Goal: Complete application form

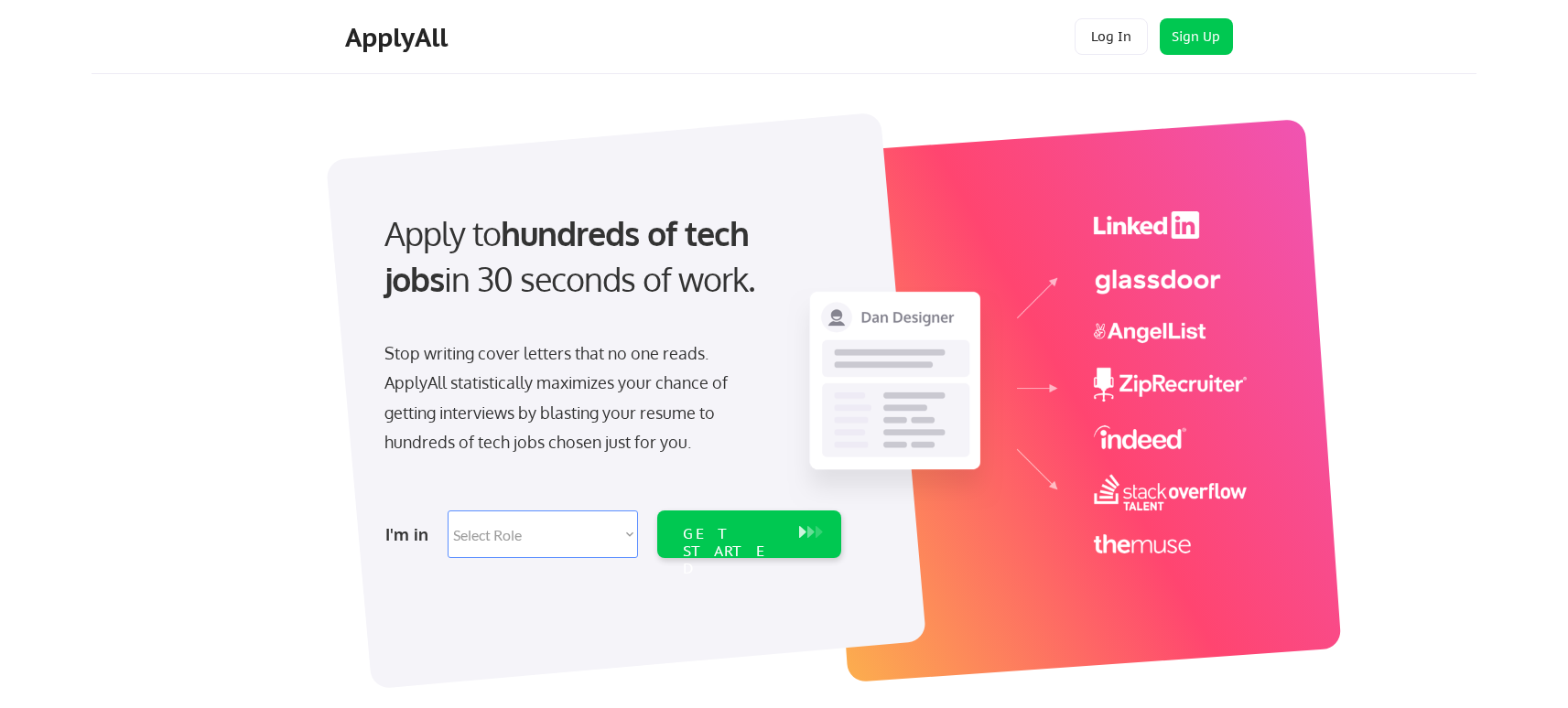
click at [558, 540] on select "Select Role Software Engineering Product Management Customer Success Sales UI/U…" at bounding box center [543, 535] width 191 height 48
select select ""sales0""
click at [448, 511] on select "Select Role Software Engineering Product Management Customer Success Sales UI/U…" at bounding box center [543, 535] width 191 height 48
select select ""sales0""
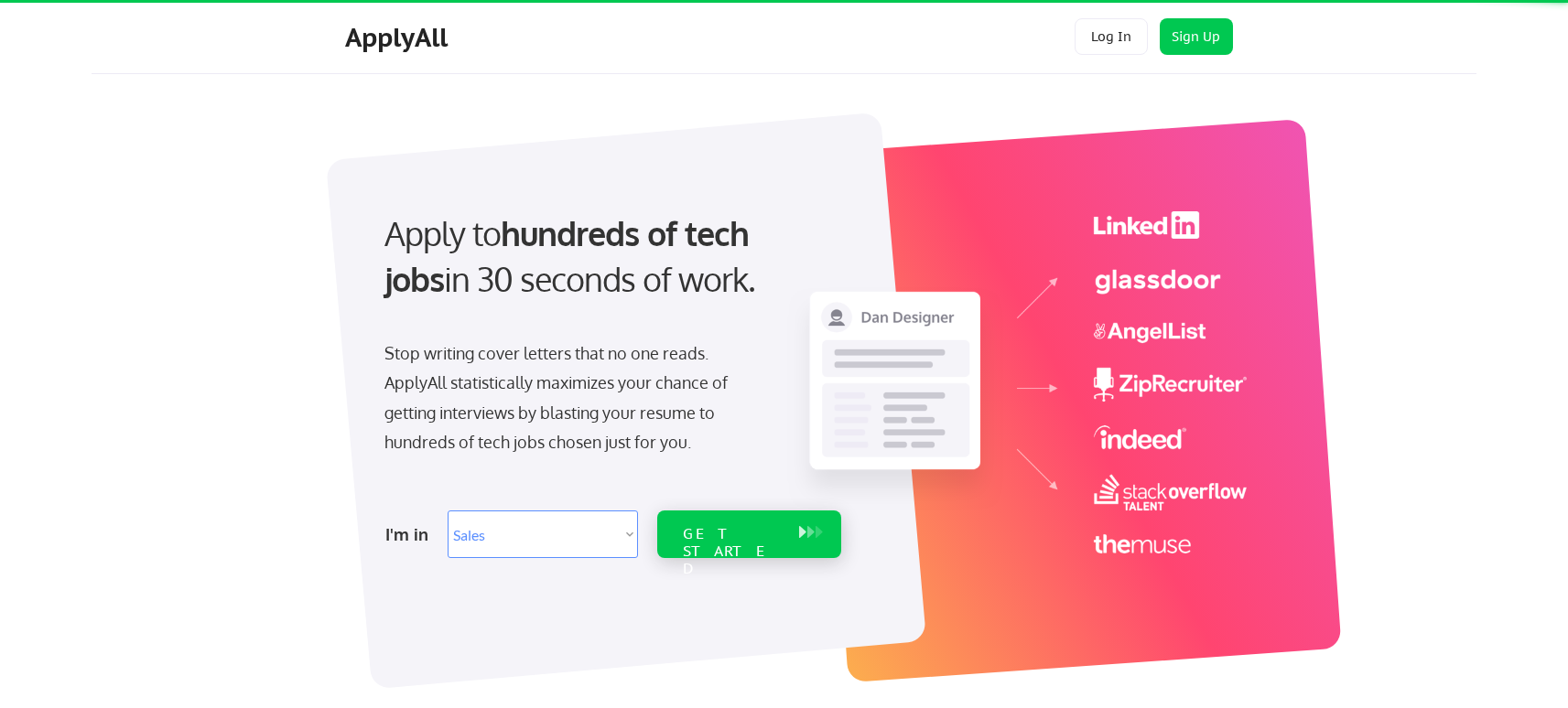
click at [761, 542] on div "GET STARTED" at bounding box center [732, 552] width 98 height 53
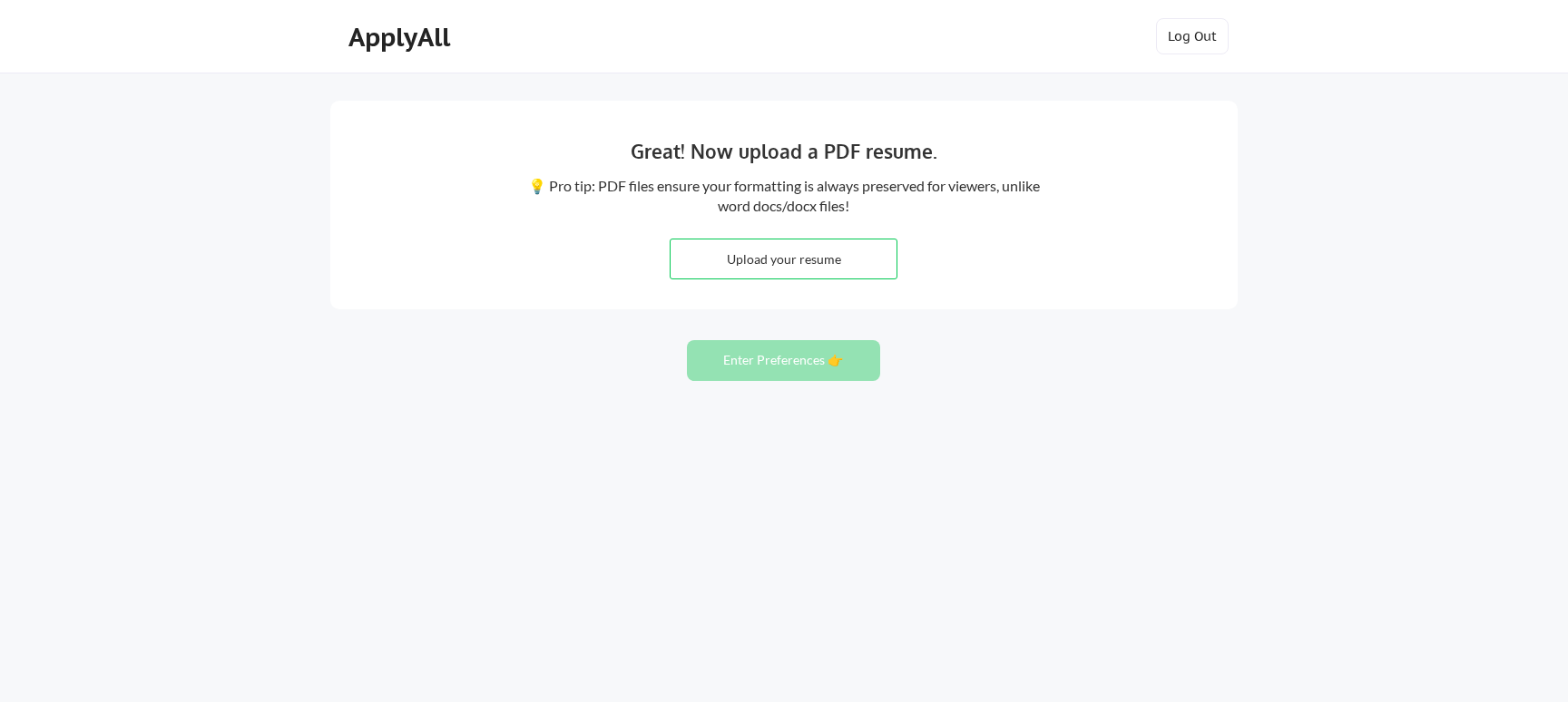
click at [794, 259] on input "file" at bounding box center [783, 259] width 226 height 39
type input "C:\fakepath\Profile.pdf"
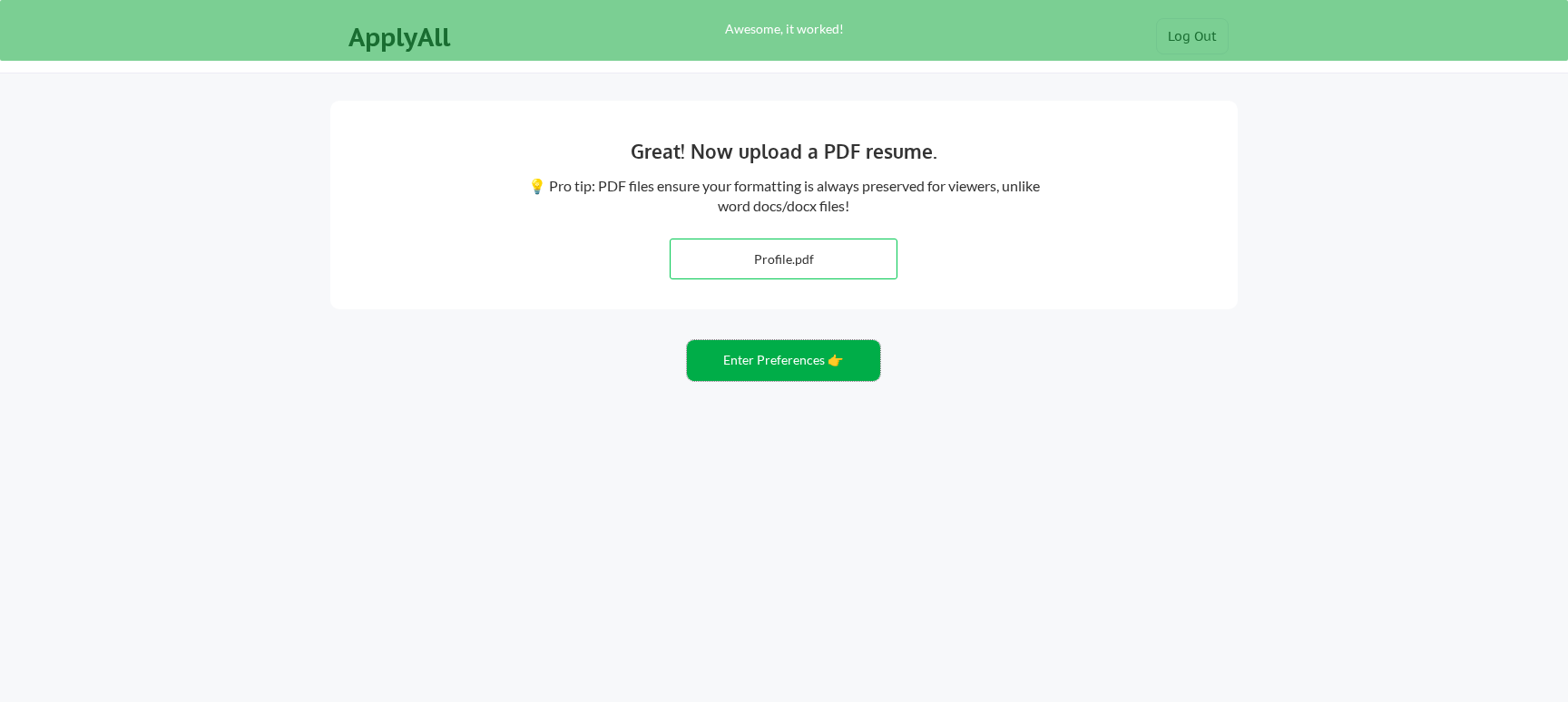
click at [818, 359] on button "Enter Preferences 👉" at bounding box center [783, 360] width 194 height 41
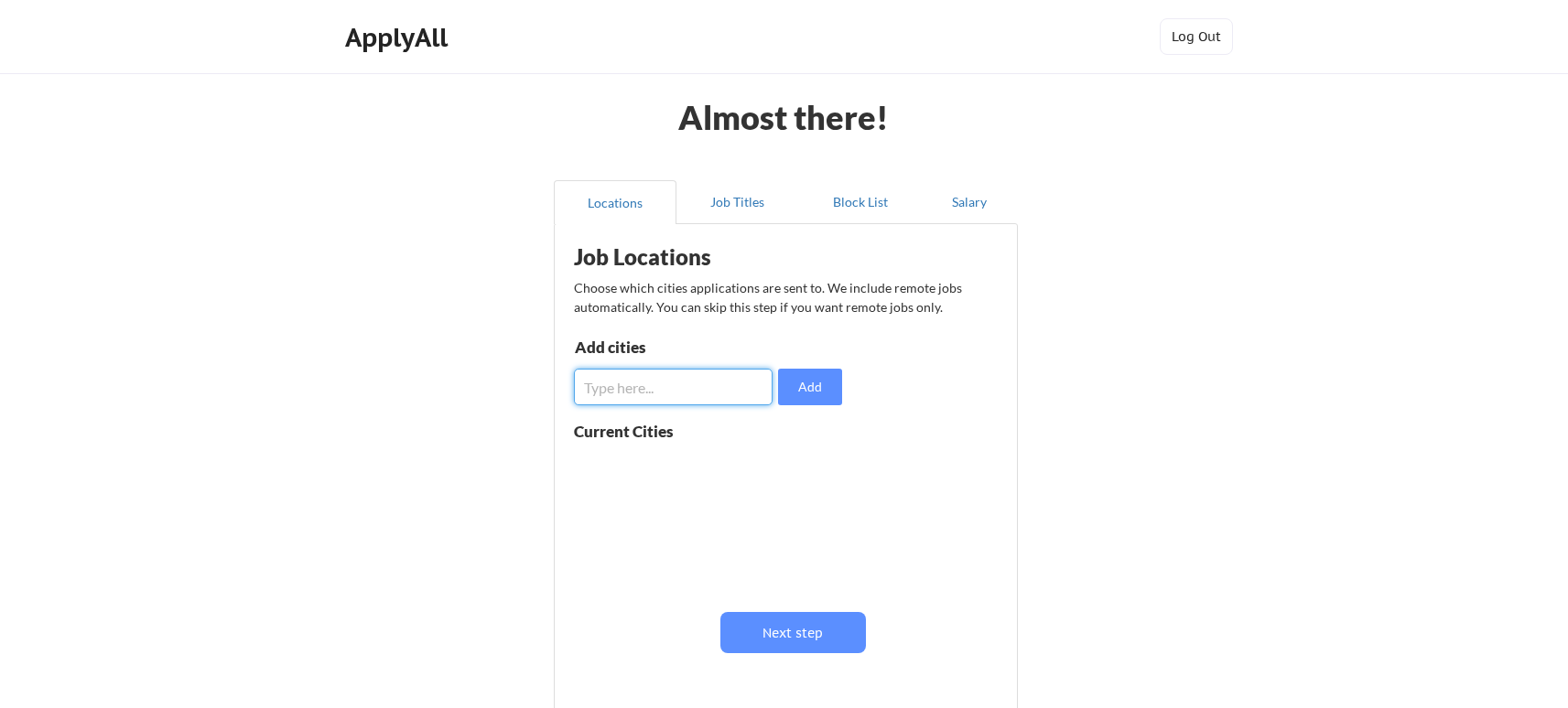
click at [682, 405] on input "input" at bounding box center [673, 387] width 198 height 36
type input "são paulo"
click at [811, 383] on button "Add" at bounding box center [809, 387] width 64 height 36
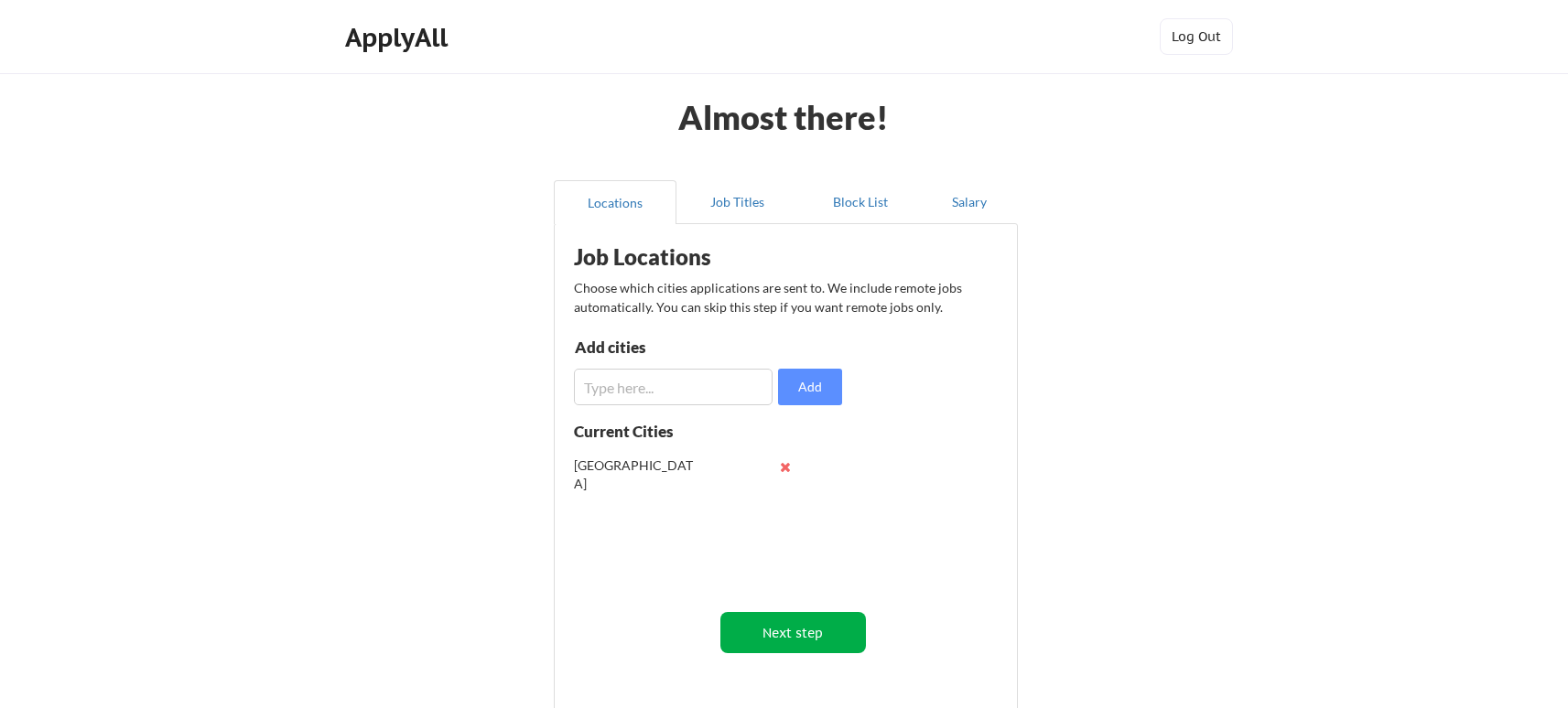
click at [803, 617] on button "Next step" at bounding box center [793, 633] width 146 height 41
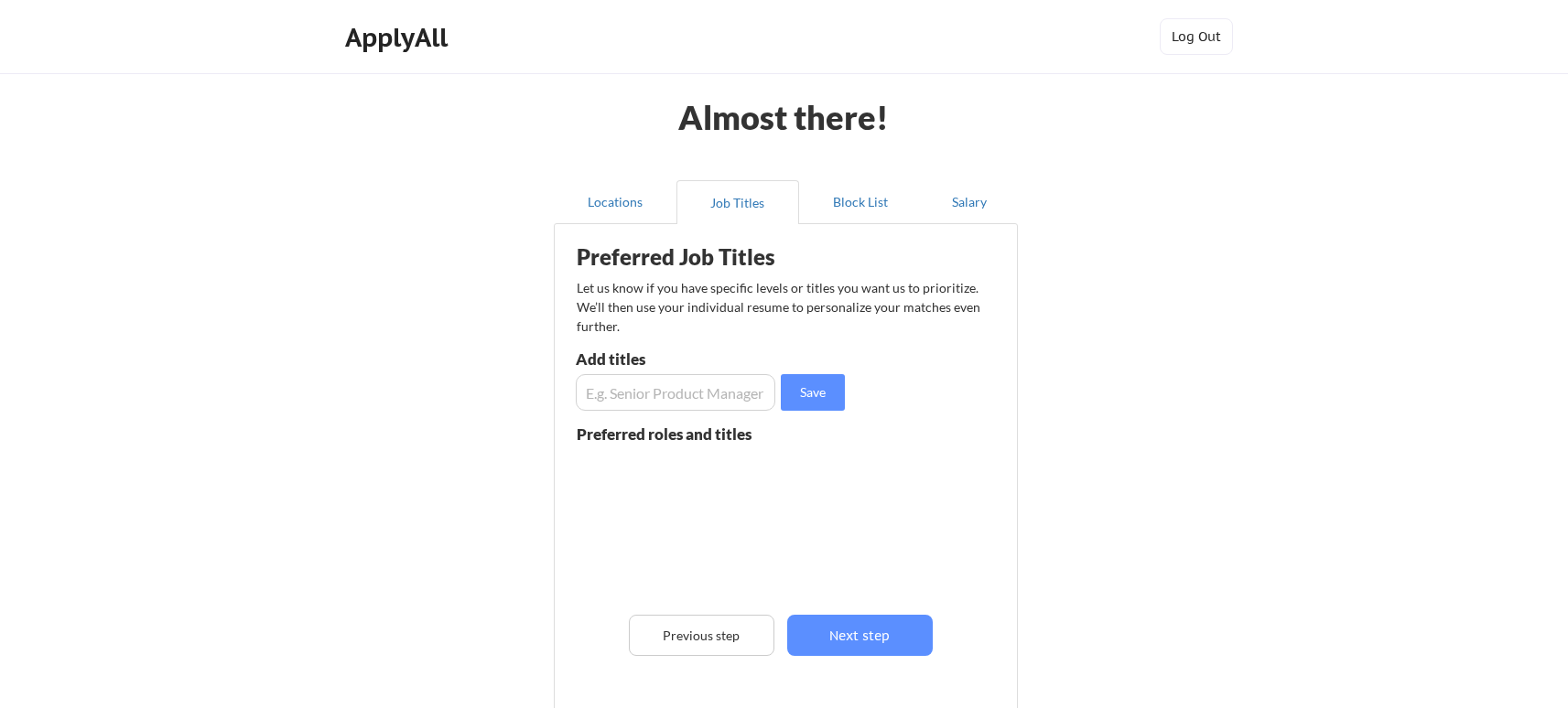
click at [677, 401] on input "input" at bounding box center [675, 393] width 199 height 36
type input "Account Executive"
click at [795, 389] on button "Save" at bounding box center [812, 393] width 64 height 36
click at [677, 393] on input "input" at bounding box center [675, 393] width 199 height 36
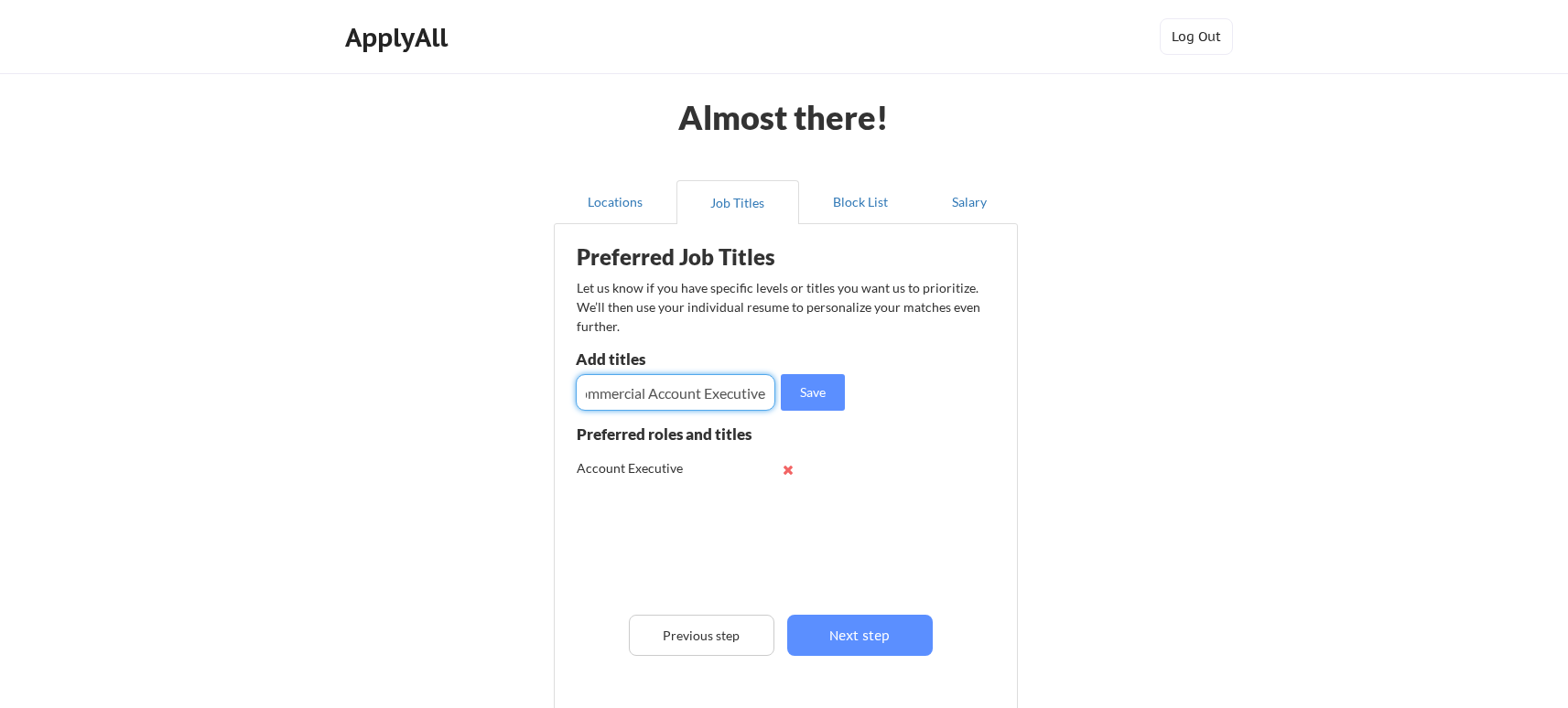
type input "Commercial Account Executive"
click at [677, 393] on input "input" at bounding box center [675, 393] width 199 height 36
type input "Mid-market Account Executive"
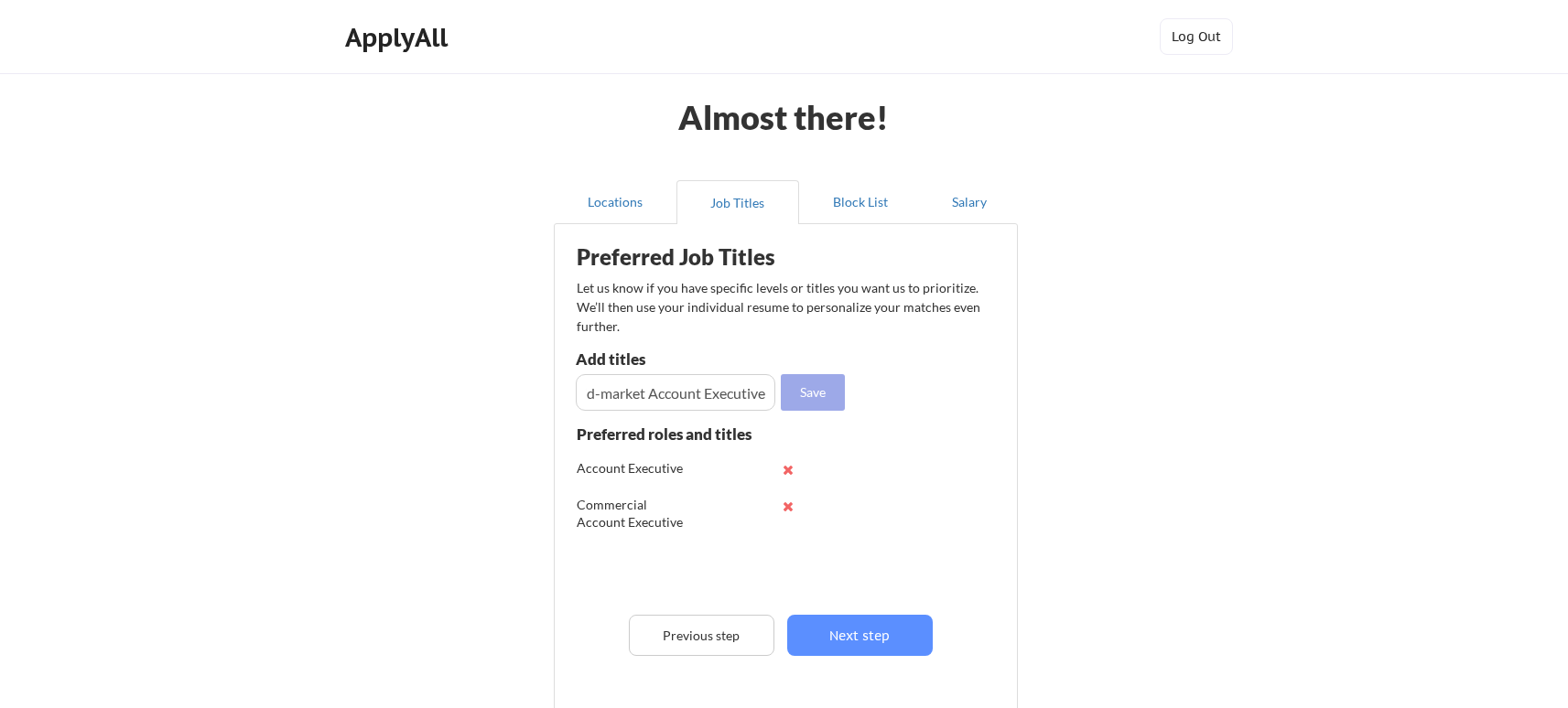
click at [824, 400] on button "Save" at bounding box center [812, 393] width 64 height 36
click at [675, 390] on input "input" at bounding box center [675, 393] width 199 height 36
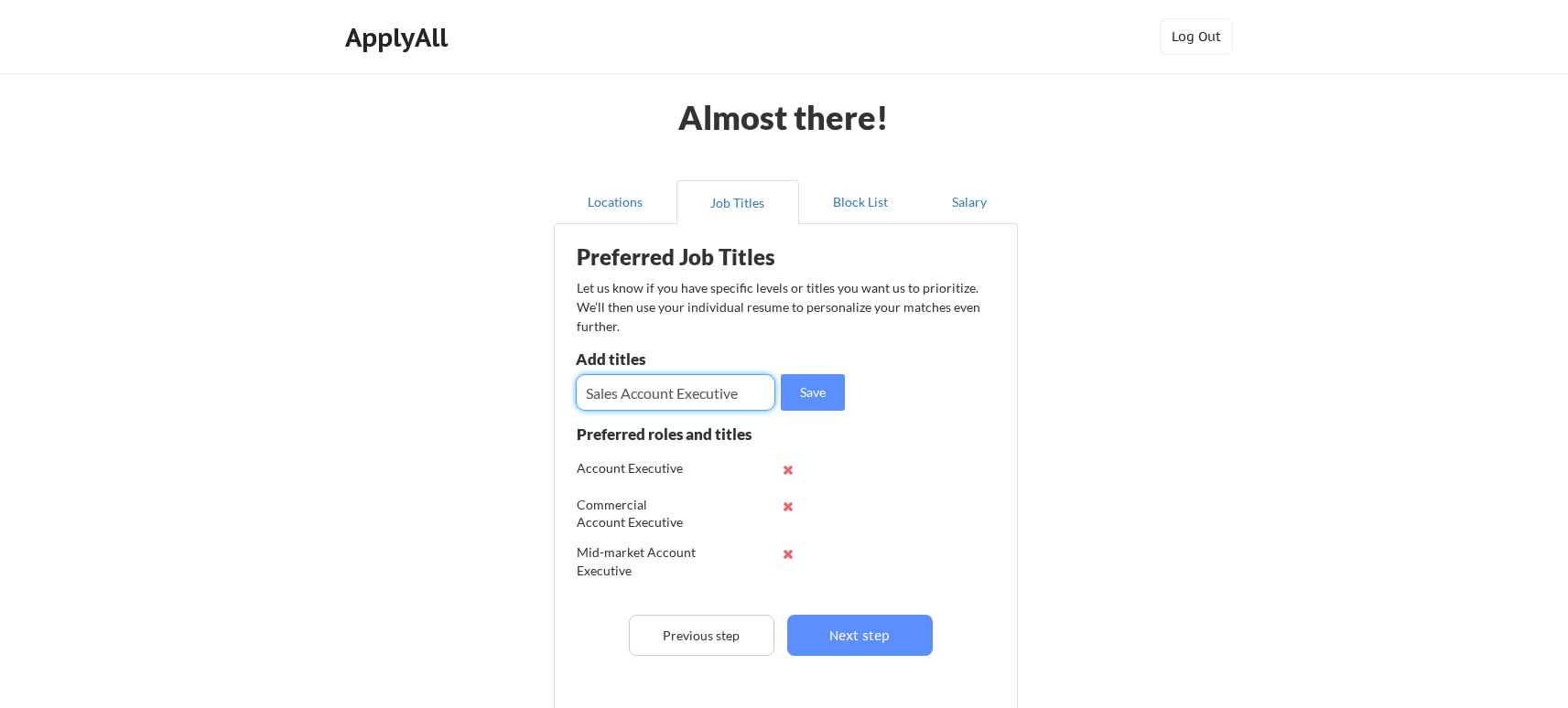
type input "Sales Account Executive"
click at [809, 396] on button "Save" at bounding box center [812, 393] width 64 height 36
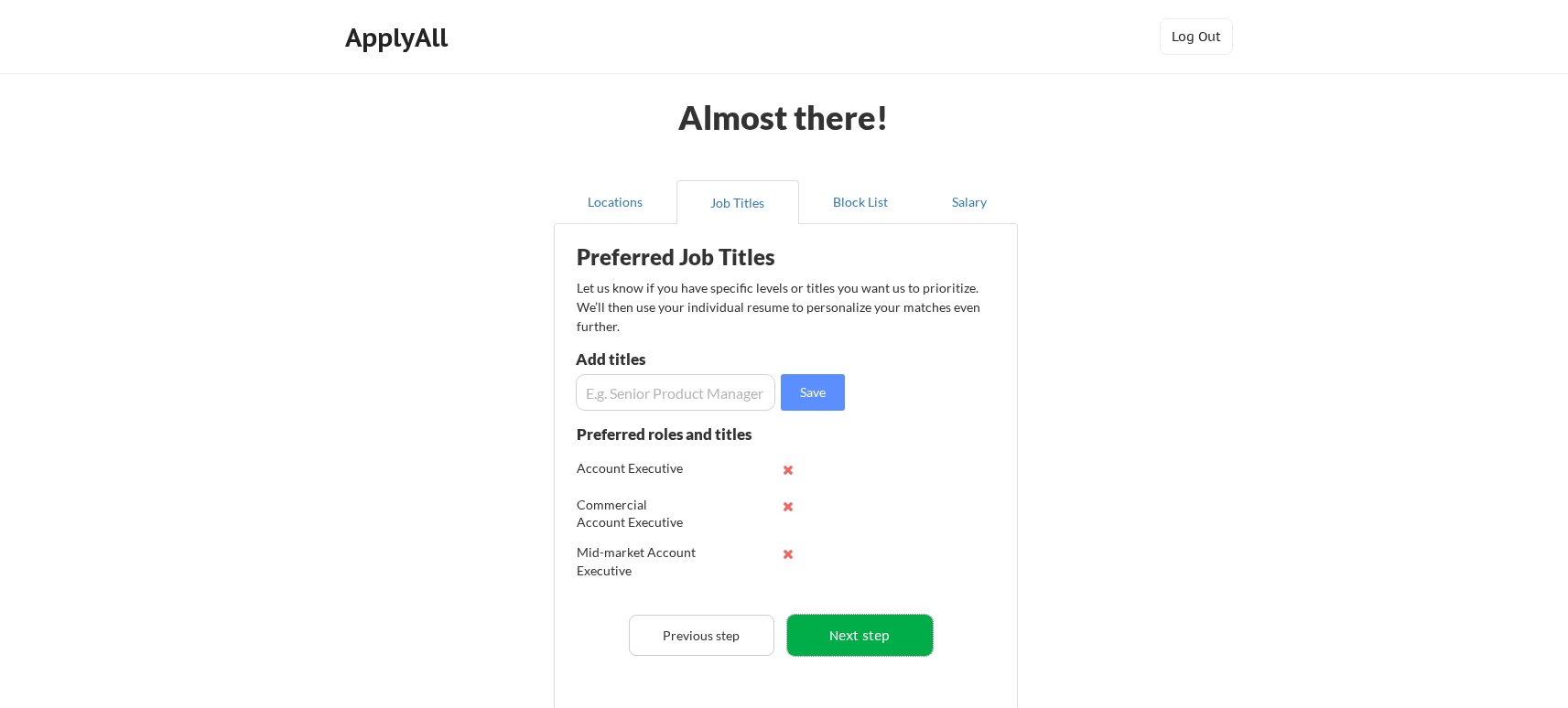
click at [868, 637] on button "Next step" at bounding box center [860, 635] width 146 height 41
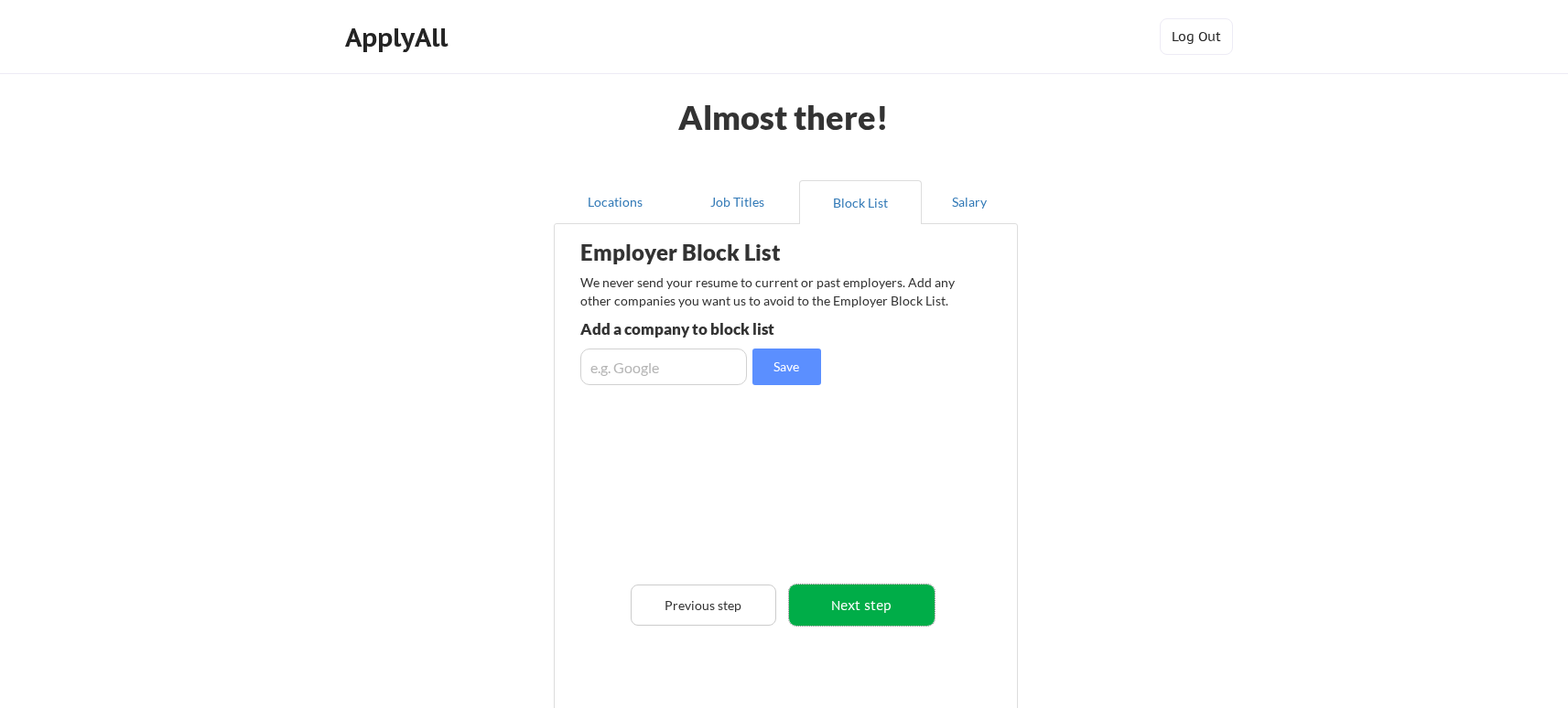
click at [855, 600] on button "Next step" at bounding box center [862, 605] width 146 height 41
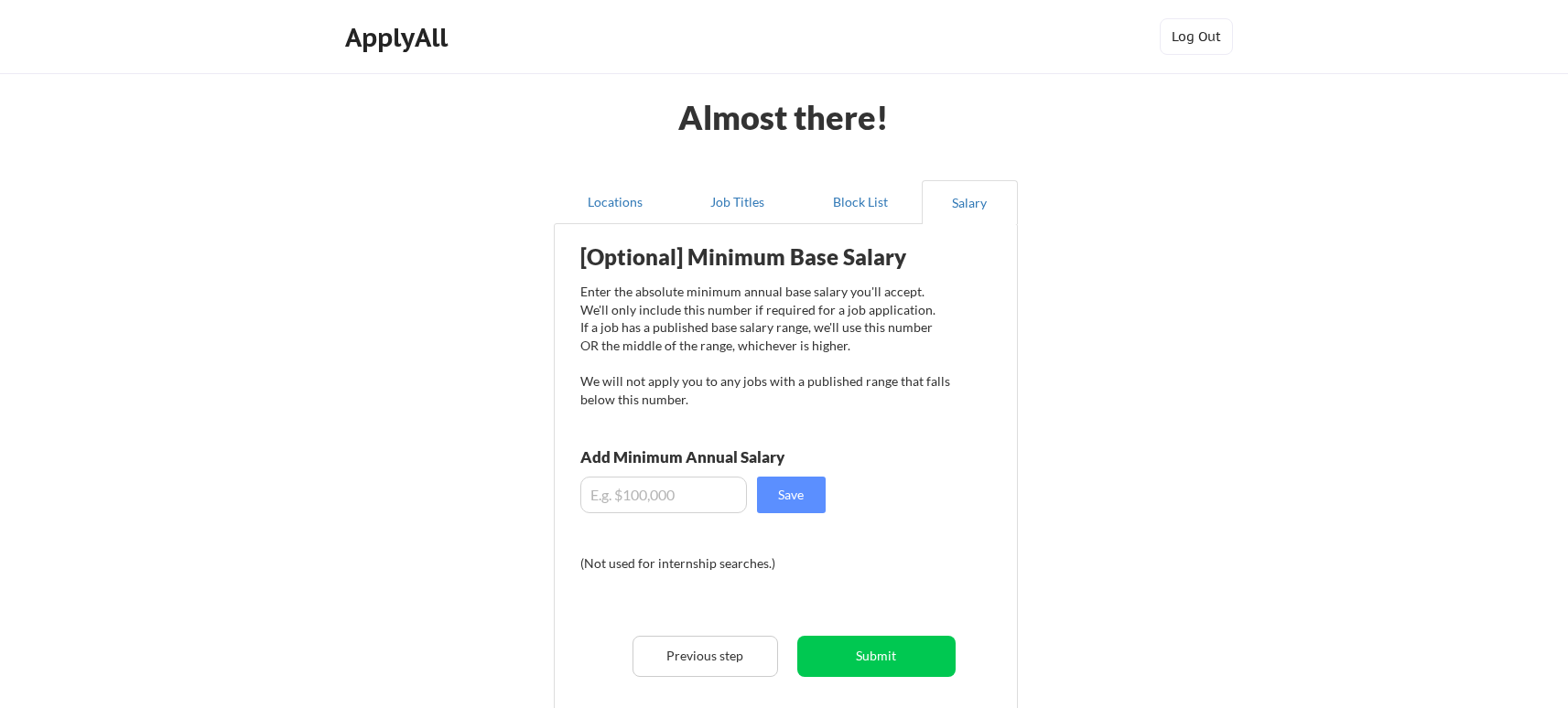
click at [681, 496] on input "input" at bounding box center [663, 495] width 167 height 36
type input "$40,000"
click at [809, 501] on button "Save" at bounding box center [791, 495] width 69 height 36
click at [886, 647] on button "Submit" at bounding box center [877, 657] width 158 height 41
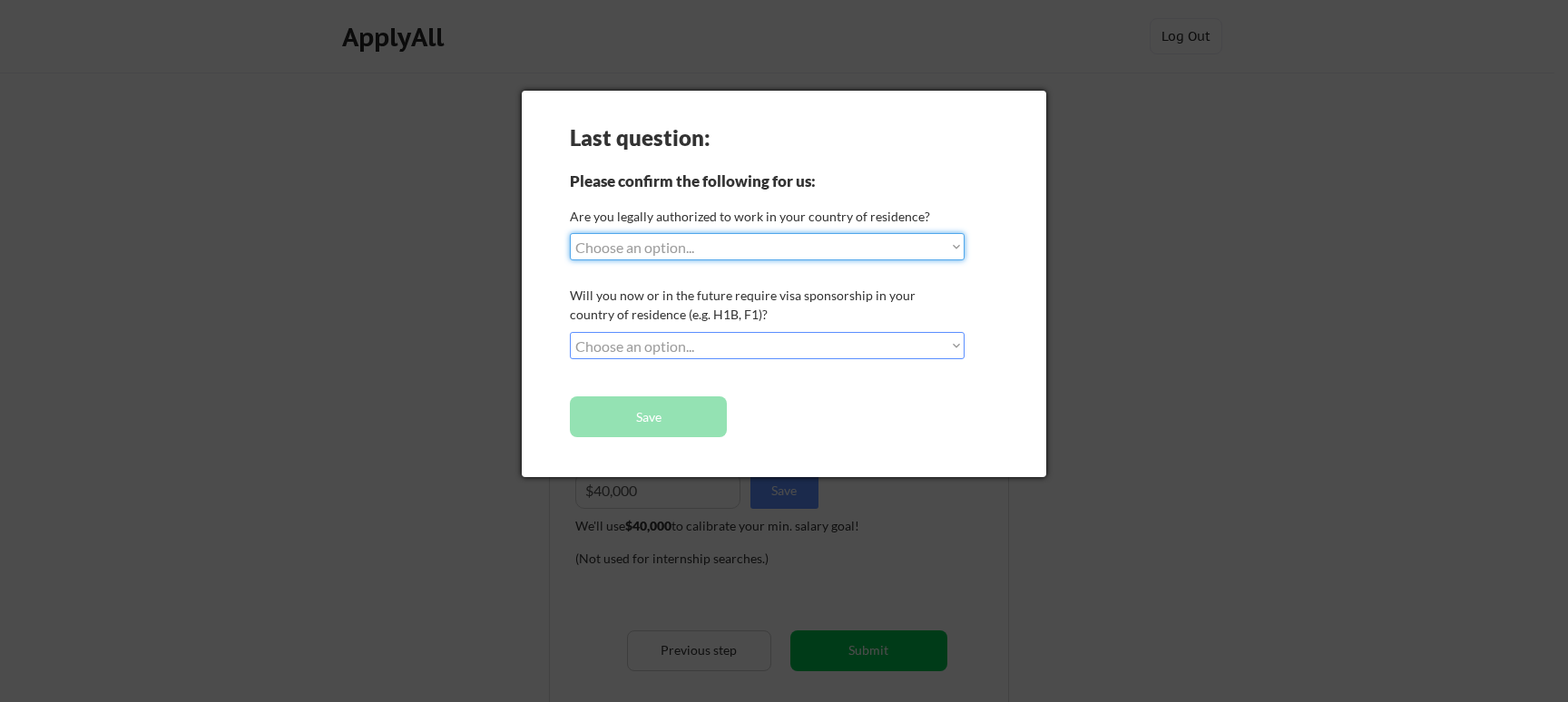
click at [855, 245] on select "Choose an option... Yes, I am a US Citizen Yes, I am a Canadian Citizen Yes, I …" at bounding box center [767, 247] width 395 height 27
select select ""yes__i_am_an_other_permanent_resident""
click at [570, 233] on select "Choose an option... Yes, I am a US Citizen Yes, I am a Canadian Citizen Yes, I …" at bounding box center [767, 247] width 395 height 27
click at [792, 346] on select "Choose an option... No, I will not need sponsorship Yes, I will need sponsorship" at bounding box center [767, 346] width 395 height 27
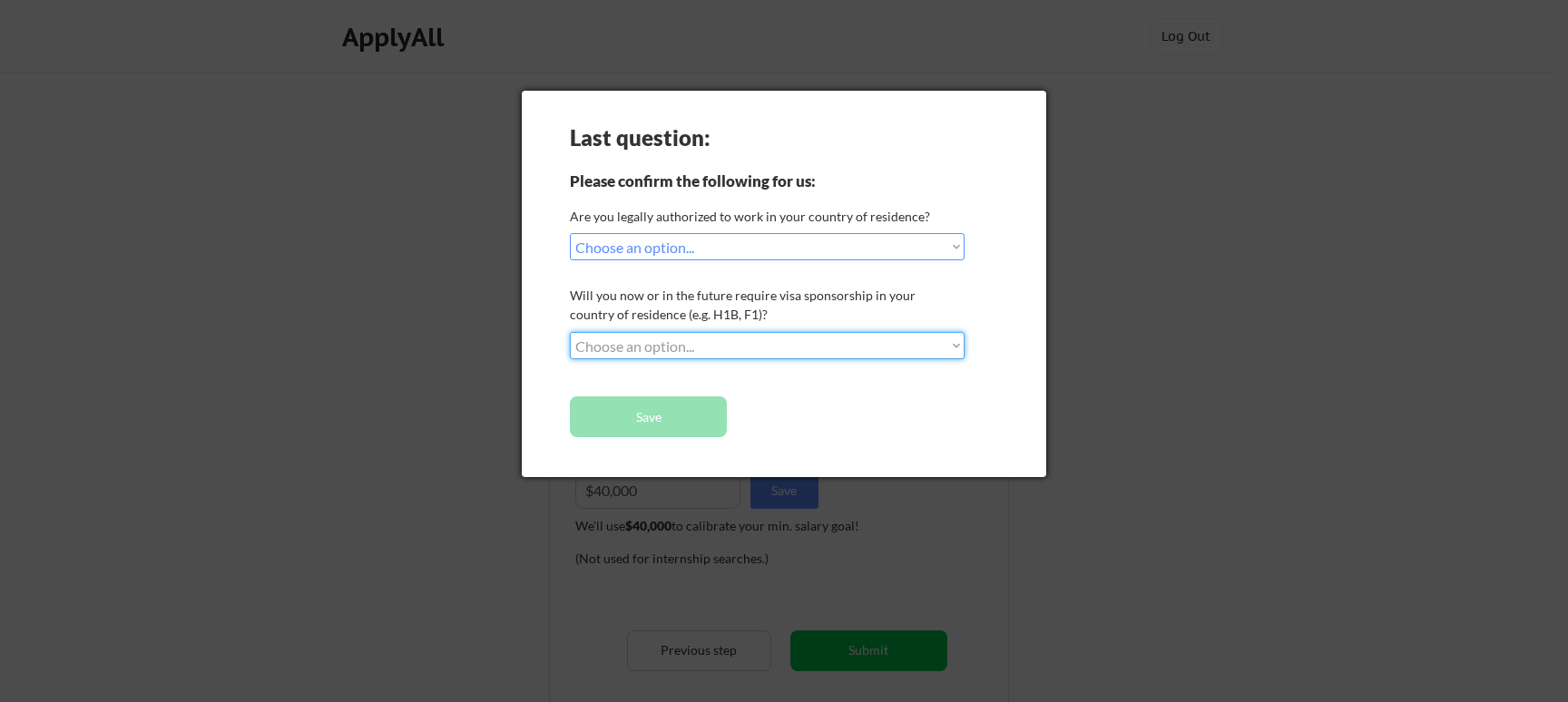
select select ""no__i_will_not_need_sponsorship""
click at [570, 333] on select "Choose an option... No, I will not need sponsorship Yes, I will need sponsorship" at bounding box center [767, 346] width 395 height 27
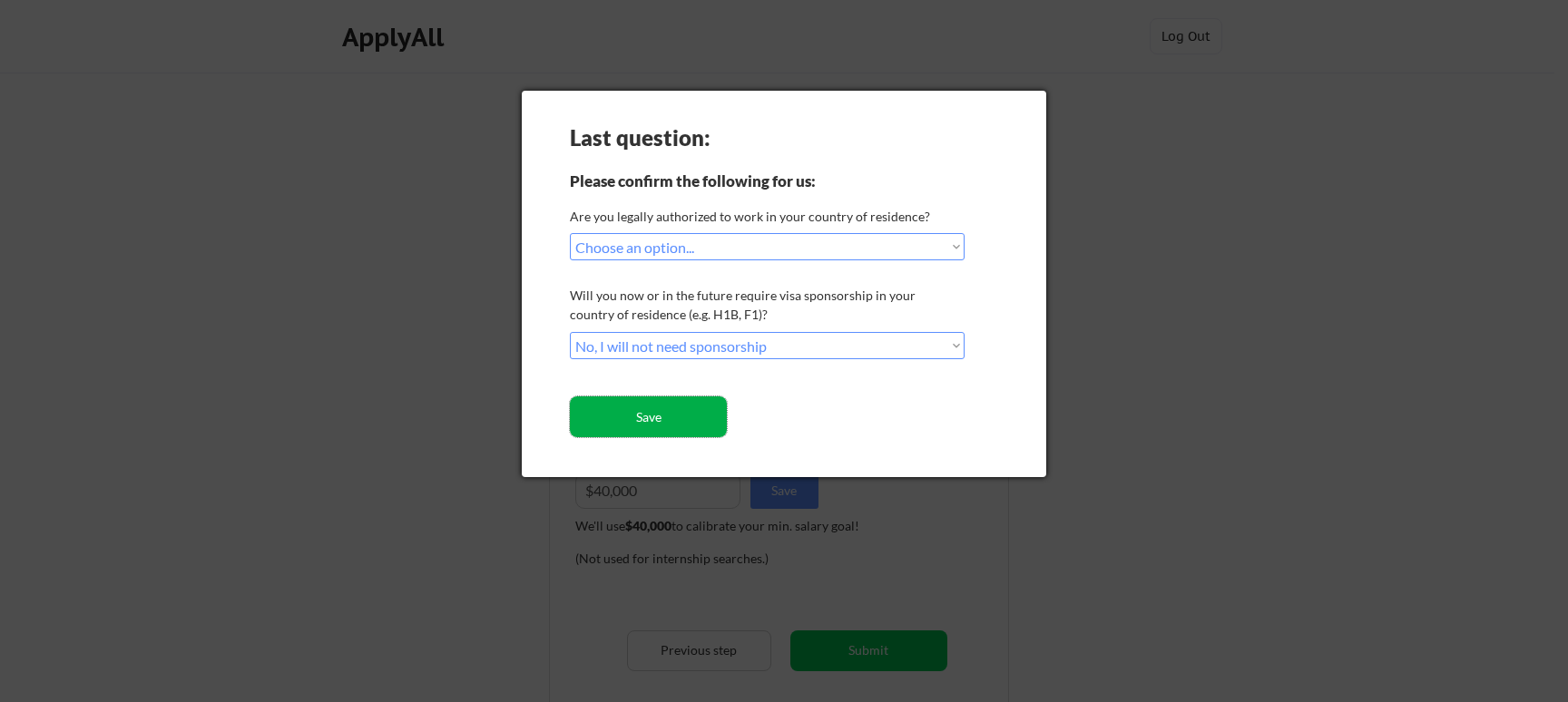
click at [696, 408] on button "Save" at bounding box center [648, 417] width 157 height 41
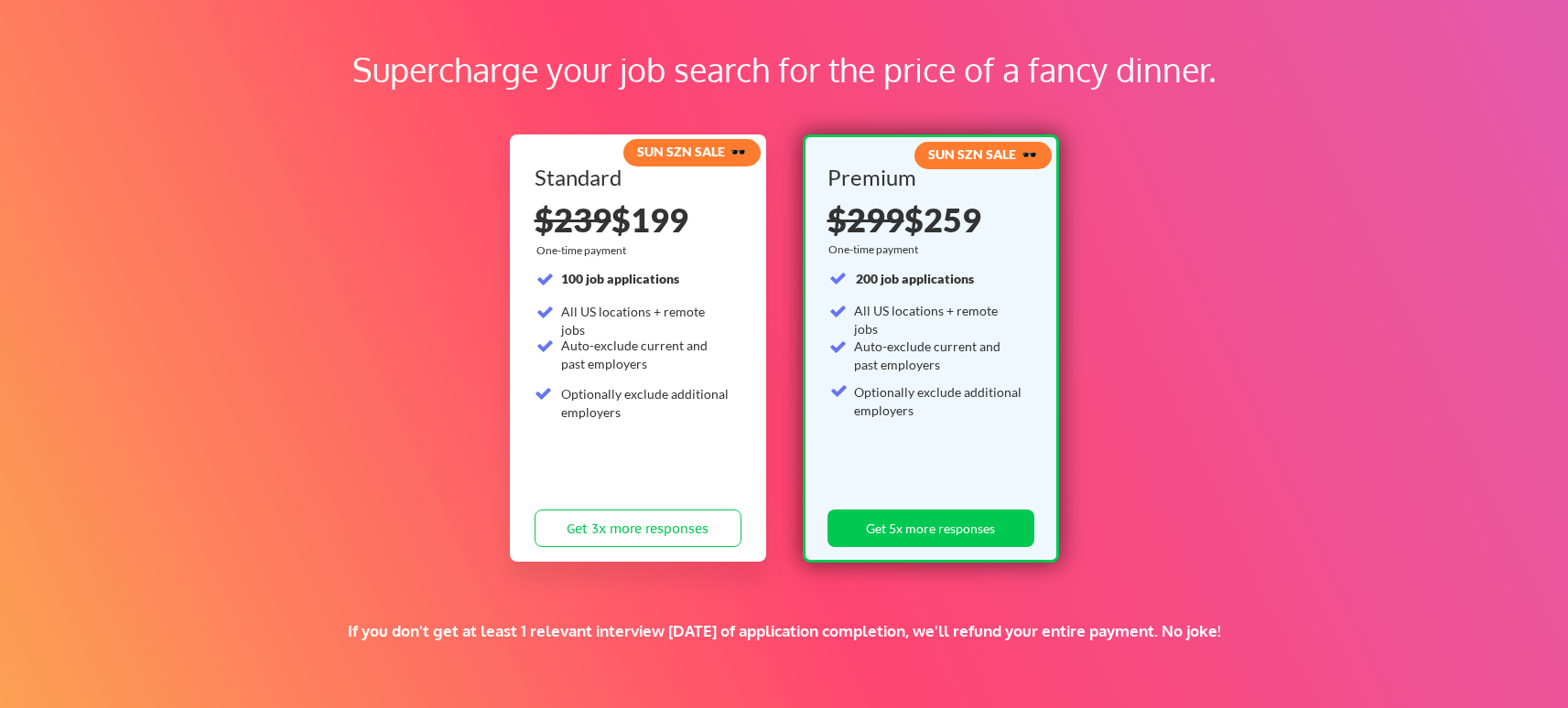
scroll to position [81, 0]
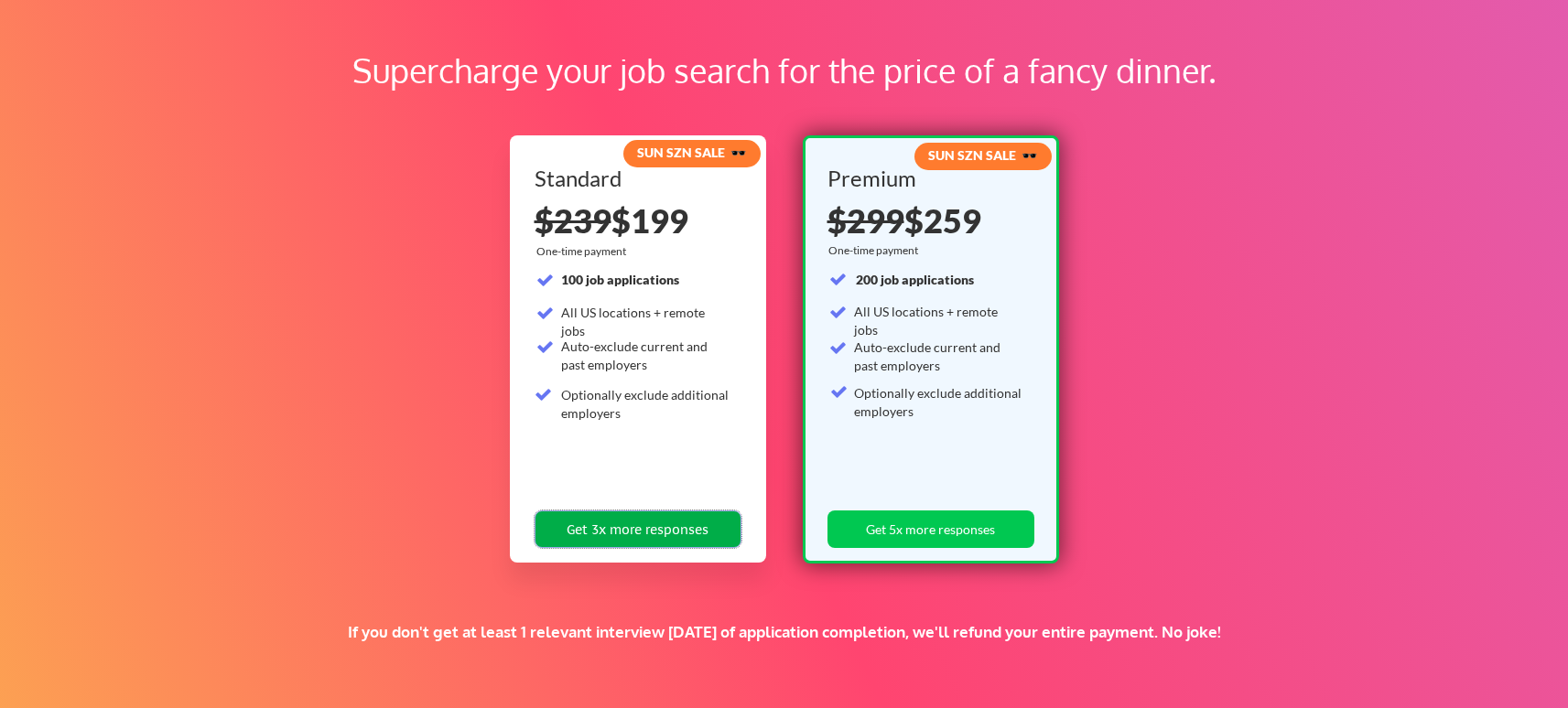
click at [709, 527] on button "Get 3x more responses" at bounding box center [638, 529] width 207 height 37
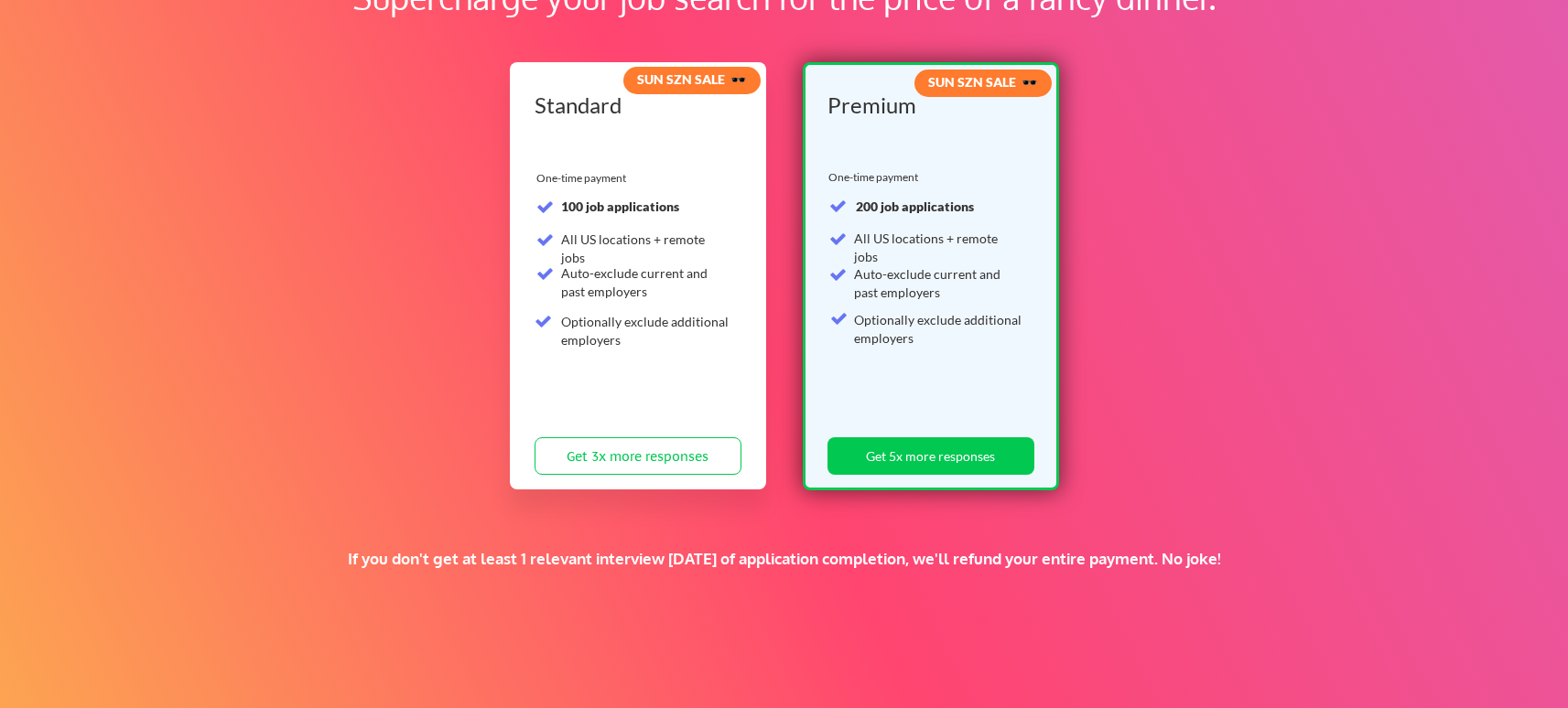
scroll to position [81, 0]
